Goal: Navigation & Orientation: Find specific page/section

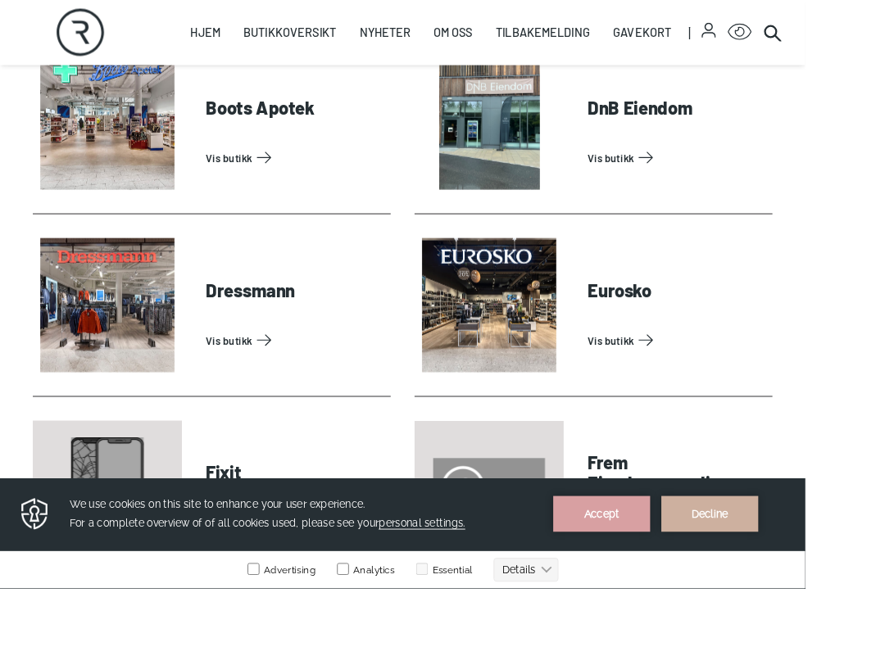
scroll to position [896, 0]
click at [699, 372] on link "Vis butikk" at bounding box center [744, 374] width 197 height 26
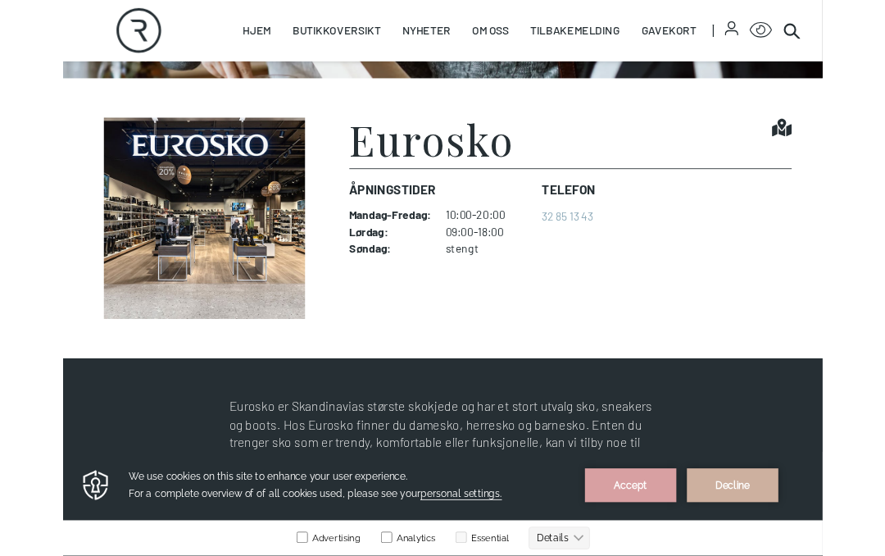
scroll to position [346, 0]
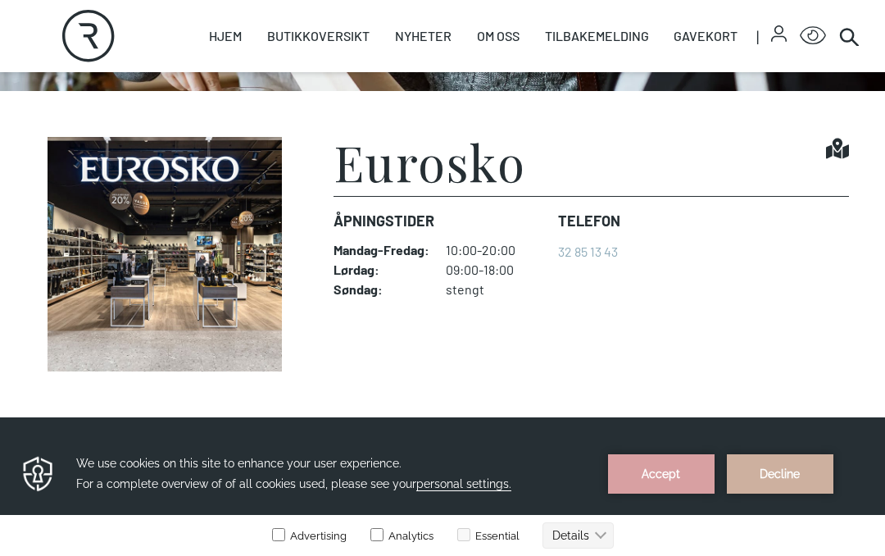
click at [255, 251] on img at bounding box center [165, 254] width 258 height 234
click at [474, 162] on h1 "Eurosko" at bounding box center [429, 161] width 193 height 49
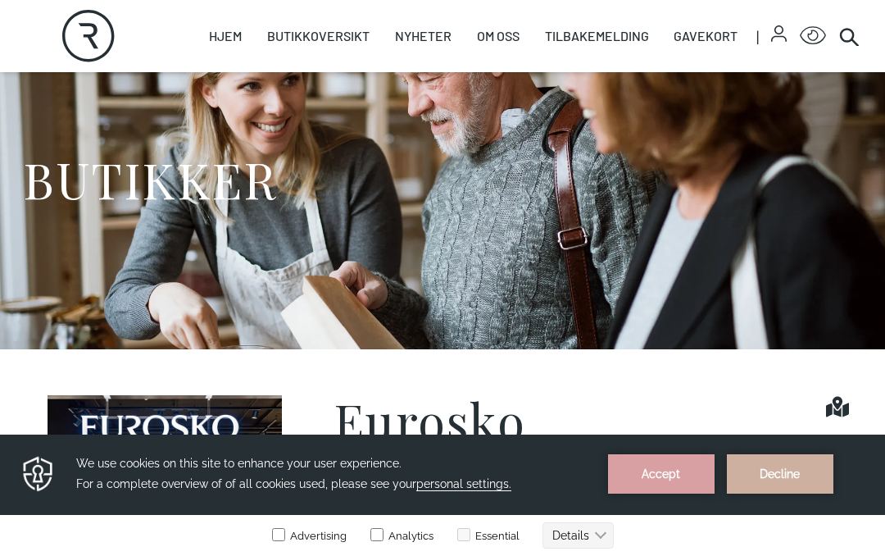
scroll to position [0, 0]
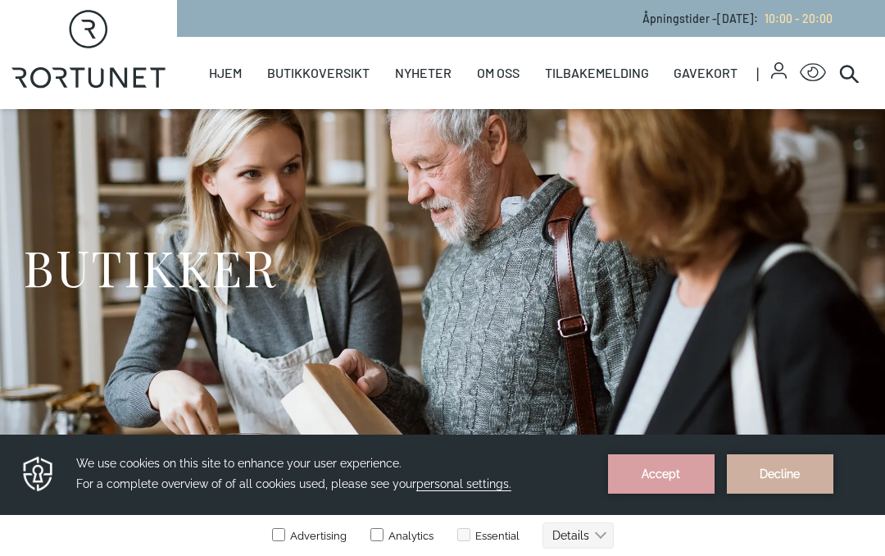
click at [0, 0] on link "Butikker" at bounding box center [0, 0] width 0 height 0
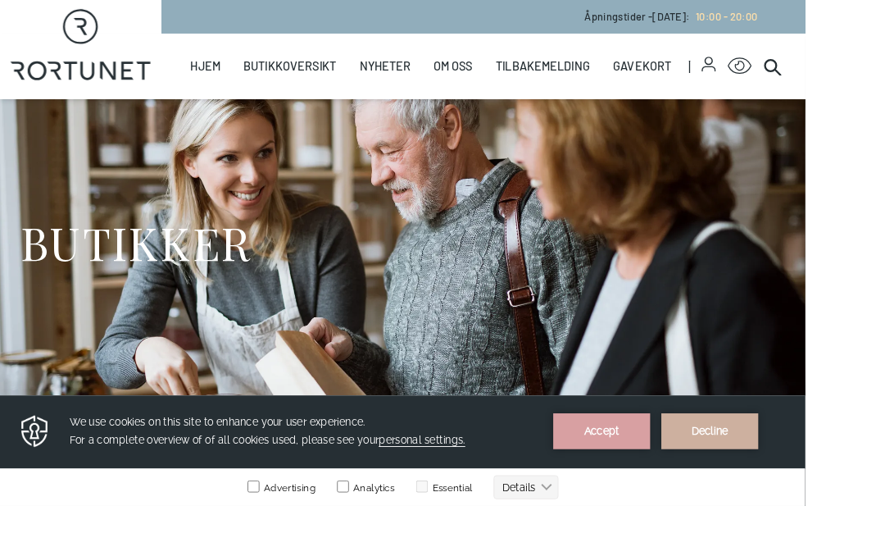
click at [0, 0] on link "Oversiktskart" at bounding box center [0, 0] width 0 height 0
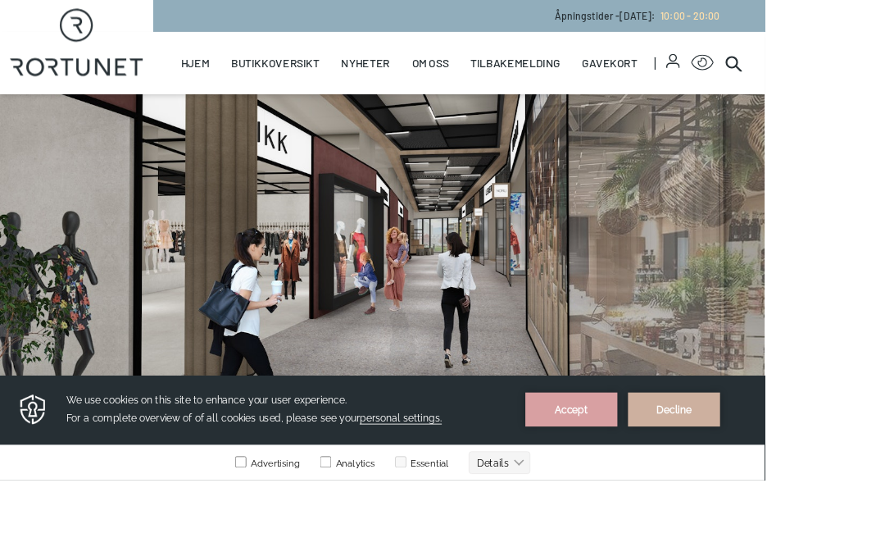
click at [337, 107] on link "Butikkoversikt" at bounding box center [318, 73] width 102 height 72
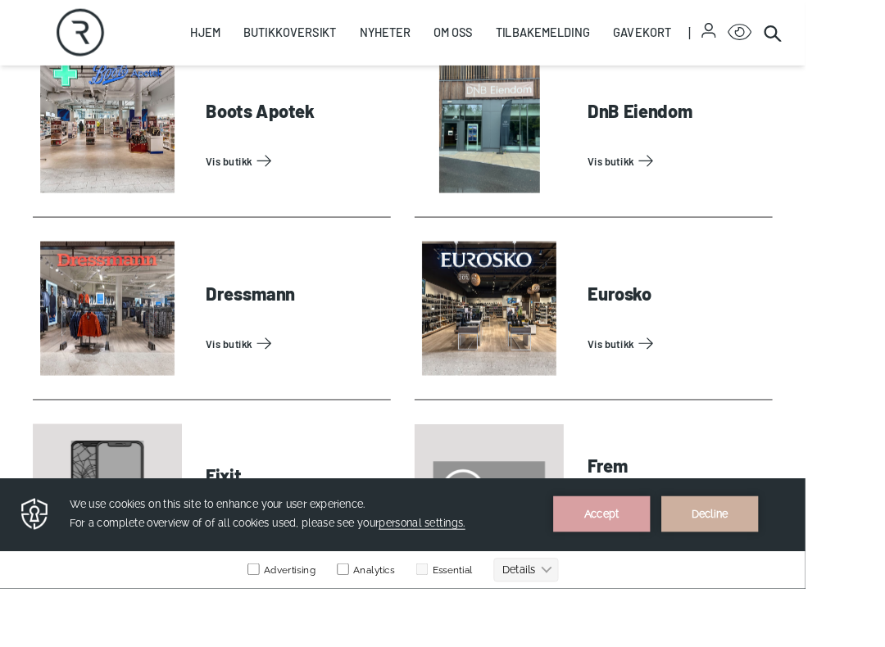
scroll to position [894, 0]
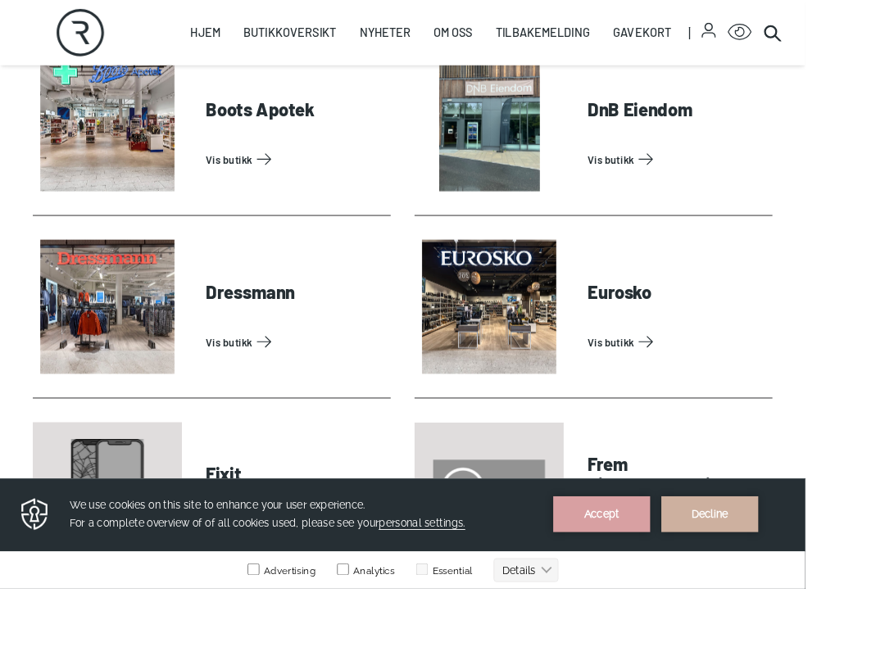
click at [707, 384] on link "Vis butikk" at bounding box center [744, 376] width 197 height 26
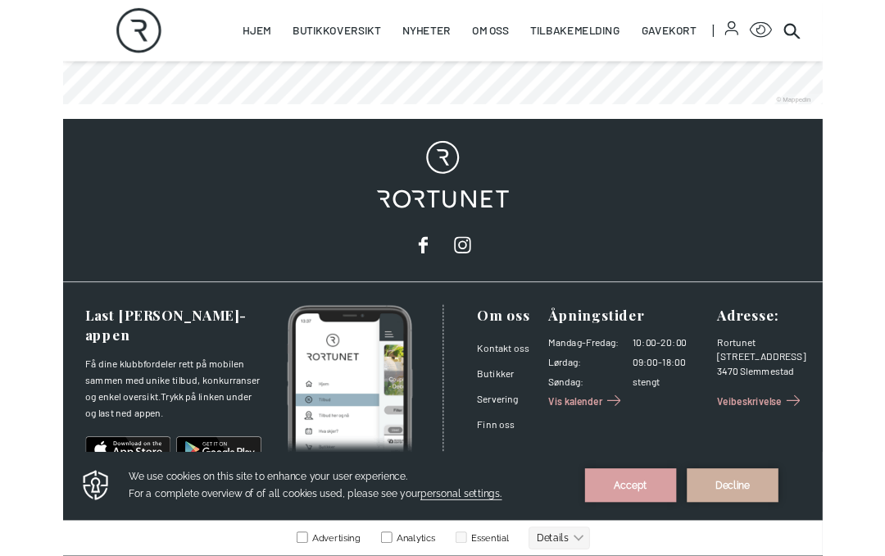
scroll to position [1331, 0]
